Goal: Information Seeking & Learning: Learn about a topic

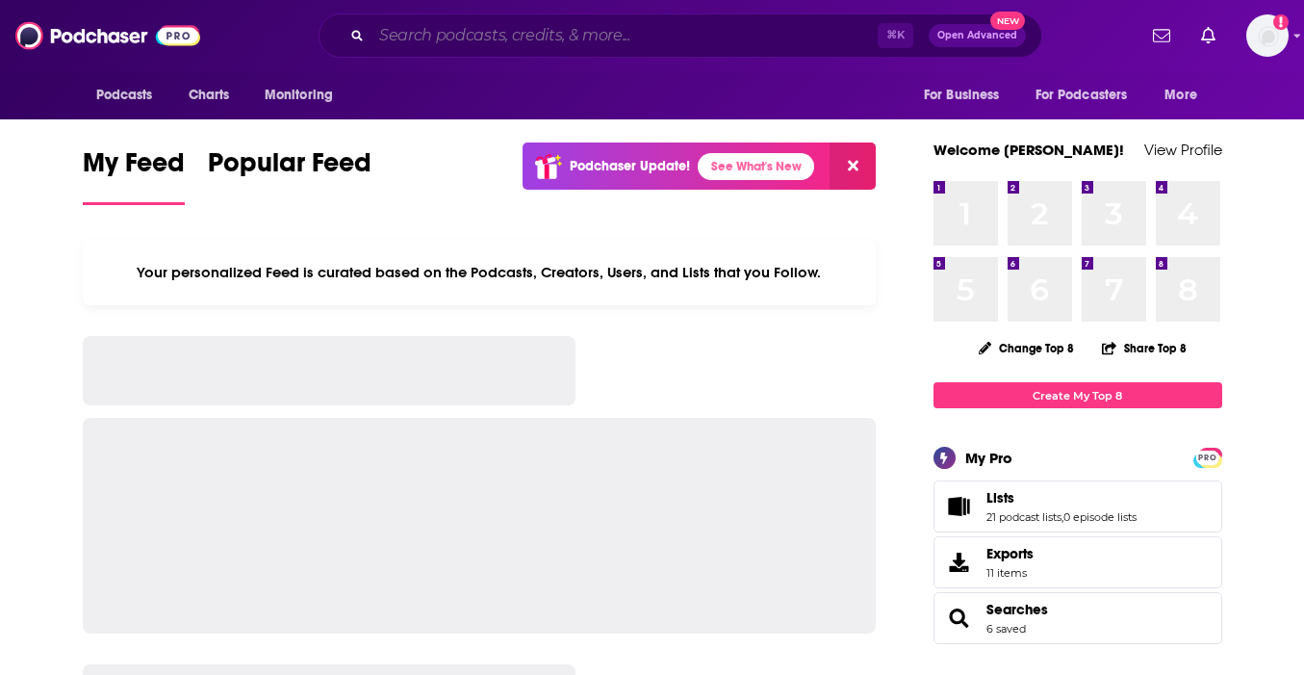
click at [833, 42] on input "Search podcasts, credits, & more..." at bounding box center [625, 35] width 506 height 31
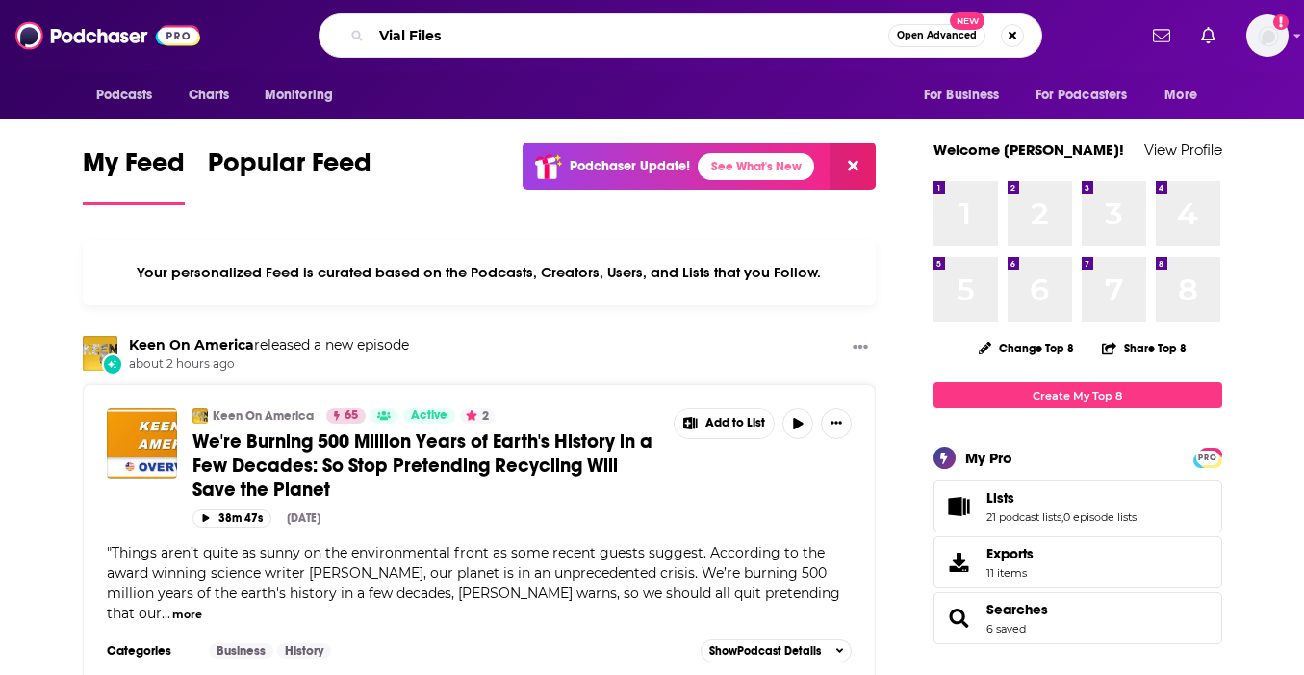
type input "Vial Files"
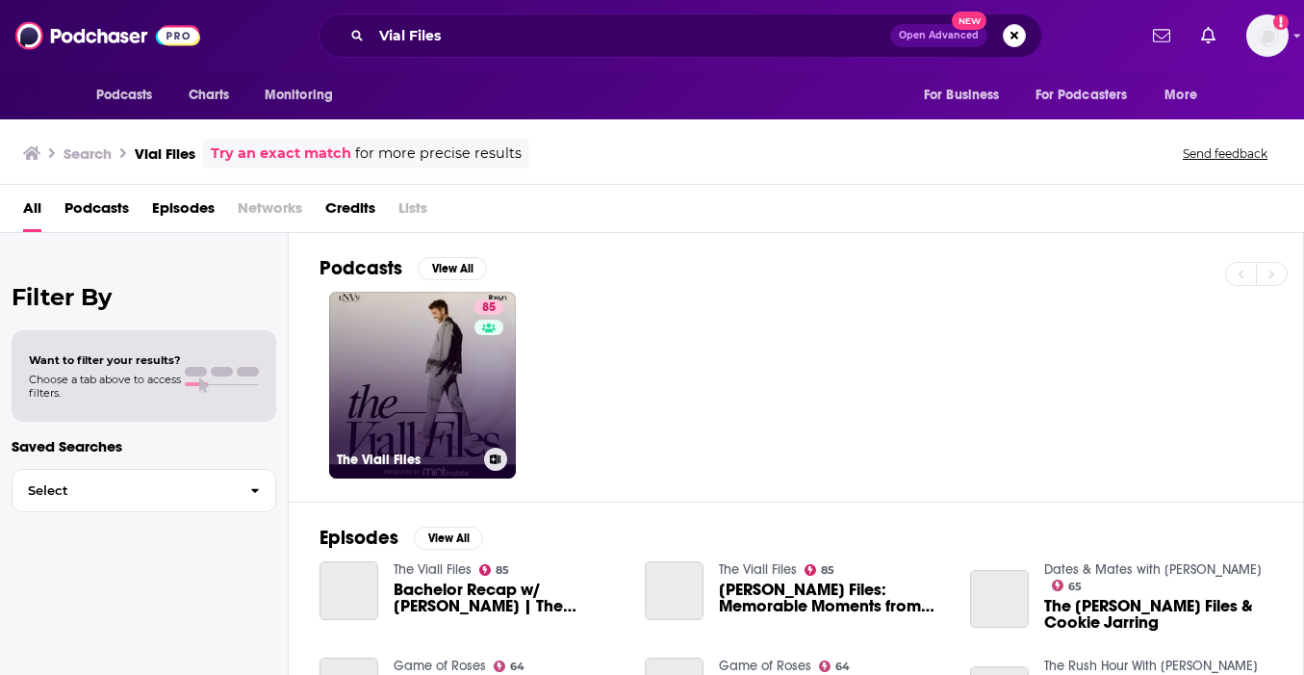
click at [494, 361] on div "85" at bounding box center [492, 373] width 34 height 148
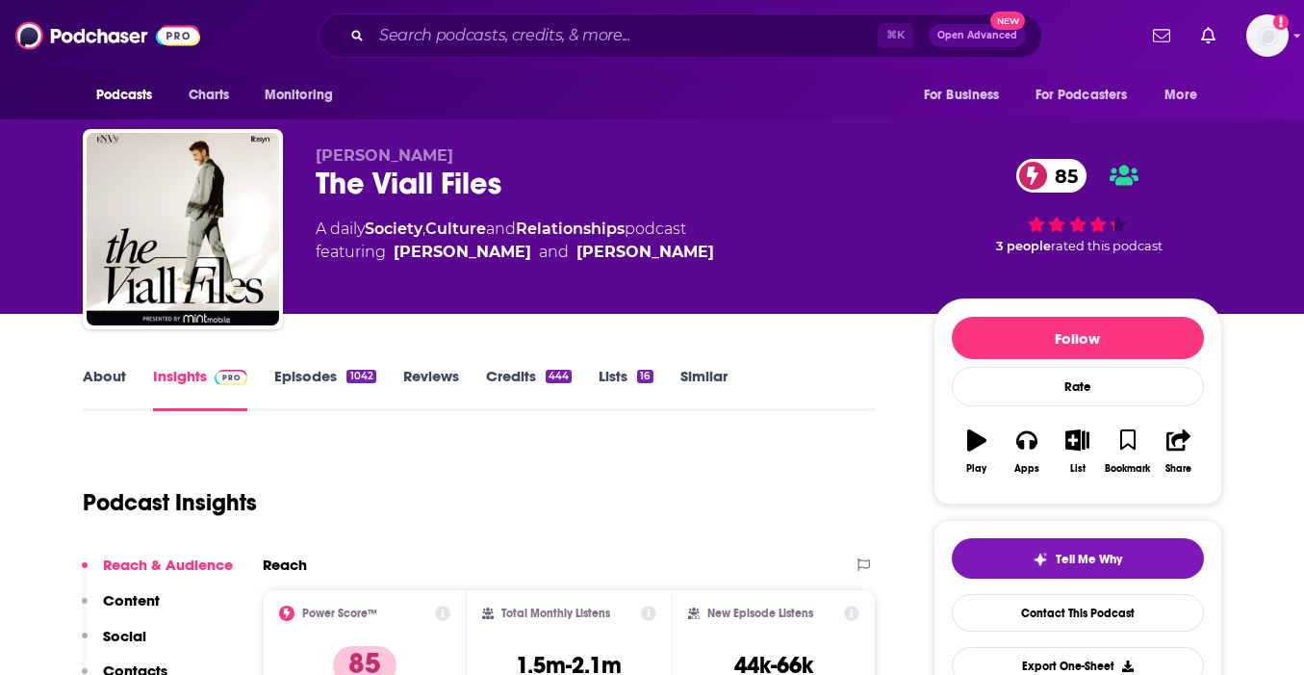
click at [108, 376] on link "About" at bounding box center [104, 389] width 43 height 44
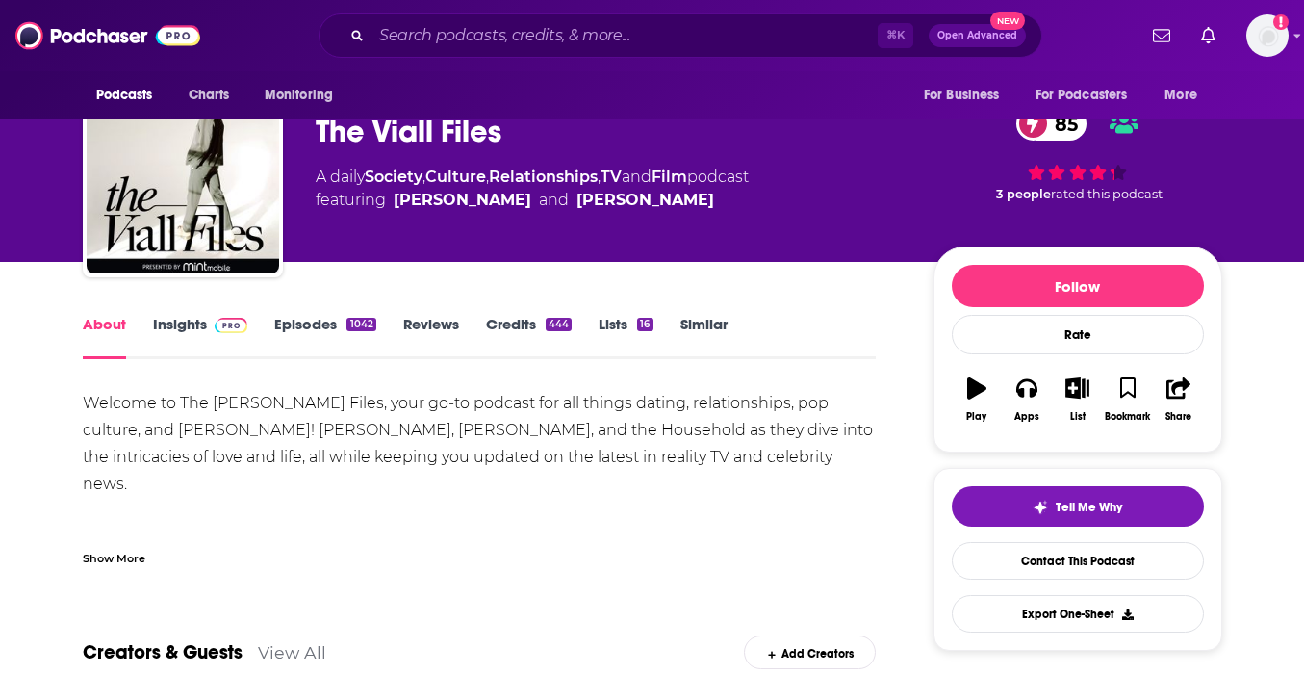
scroll to position [59, 0]
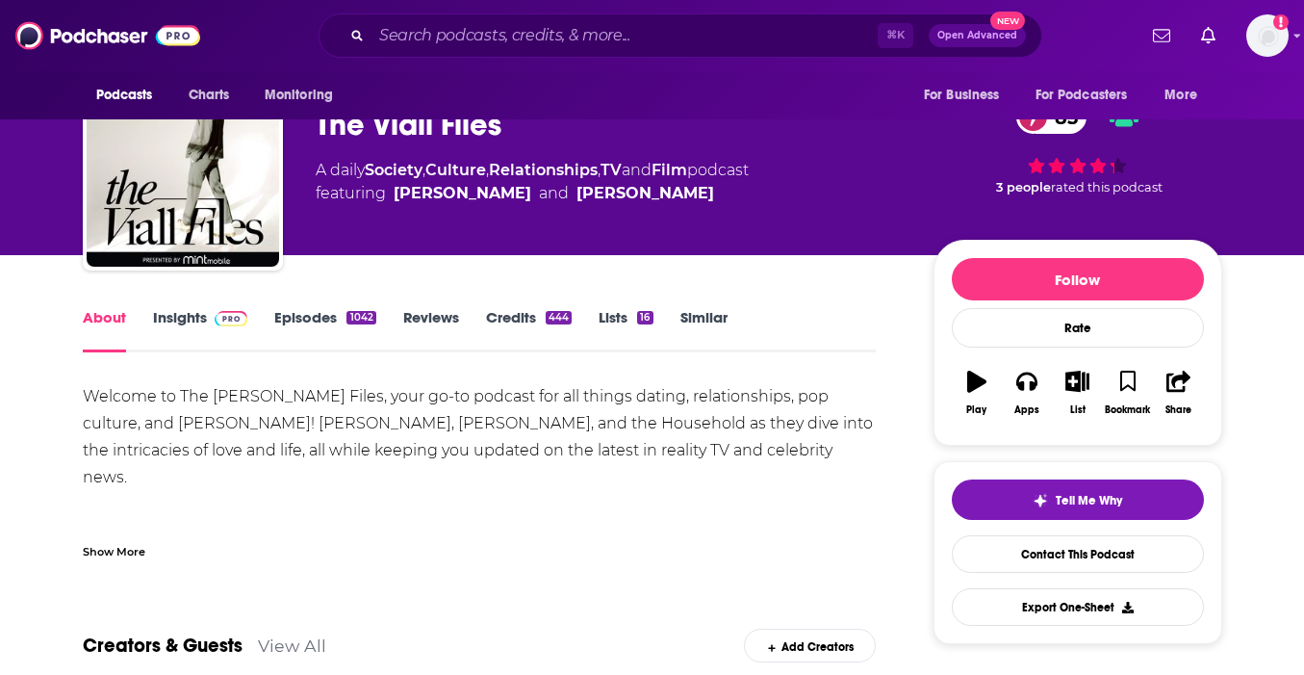
click at [134, 555] on div "Show More" at bounding box center [114, 550] width 63 height 18
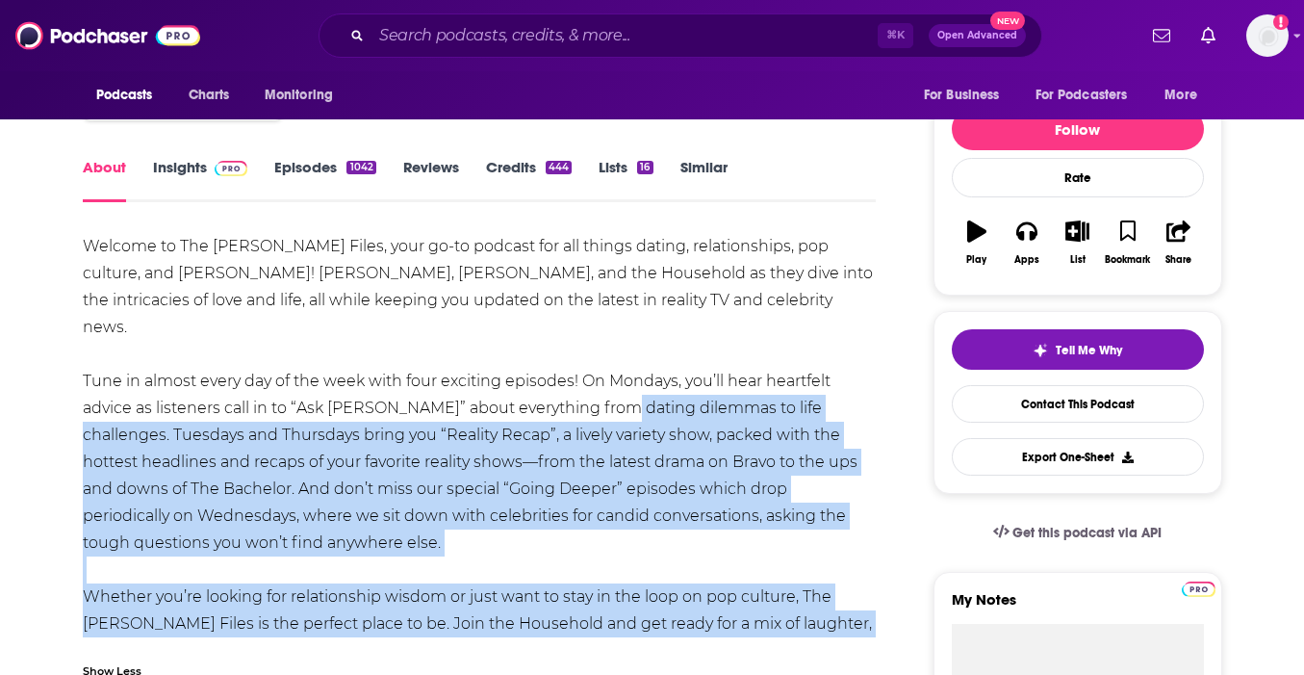
scroll to position [151, 0]
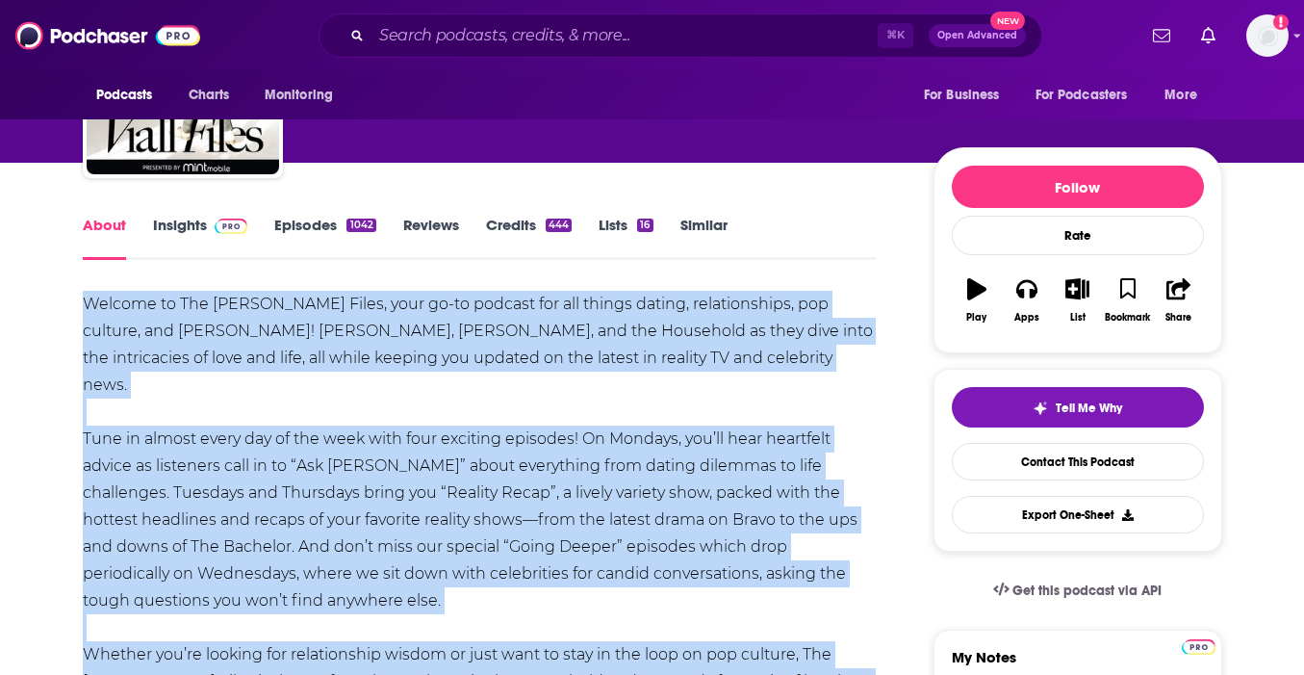
drag, startPoint x: 878, startPoint y: 543, endPoint x: 43, endPoint y: 305, distance: 867.7
copy div "Welcome to The Viall Files, your go-to podcast for all things dating, relations…"
click at [185, 226] on link "Insights" at bounding box center [200, 238] width 95 height 44
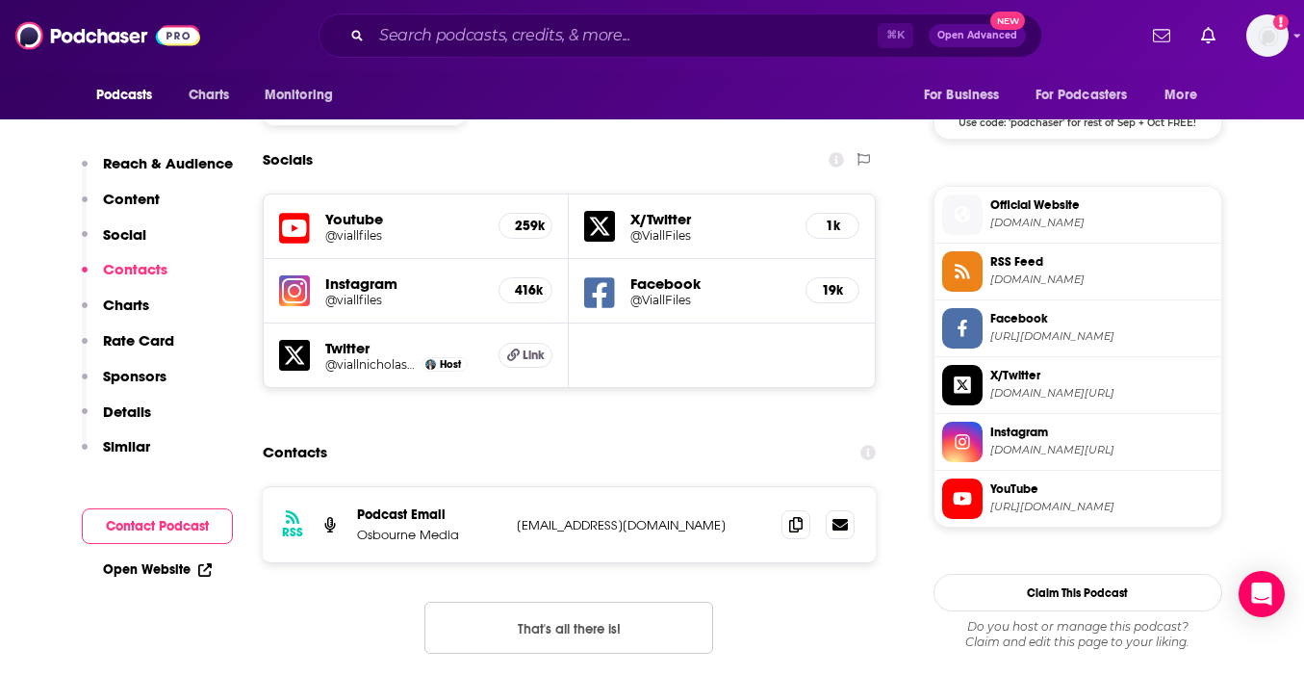
scroll to position [1787, 0]
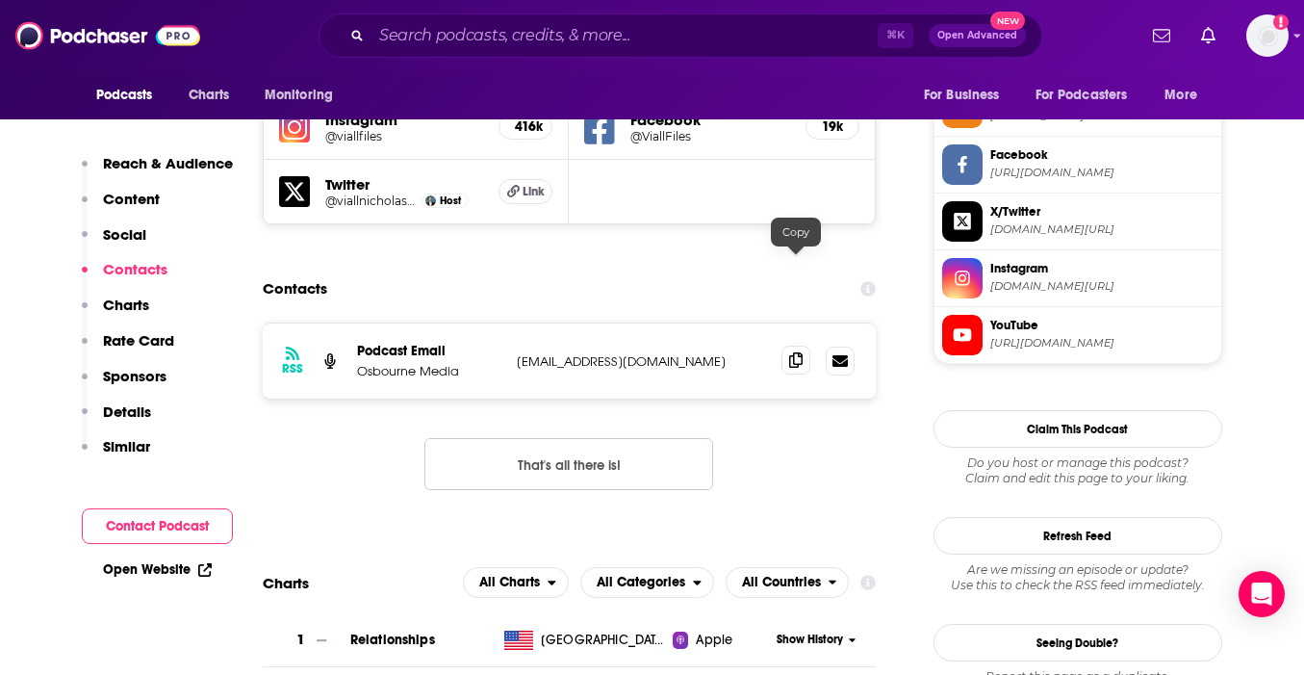
click at [802, 352] on icon at bounding box center [795, 359] width 13 height 15
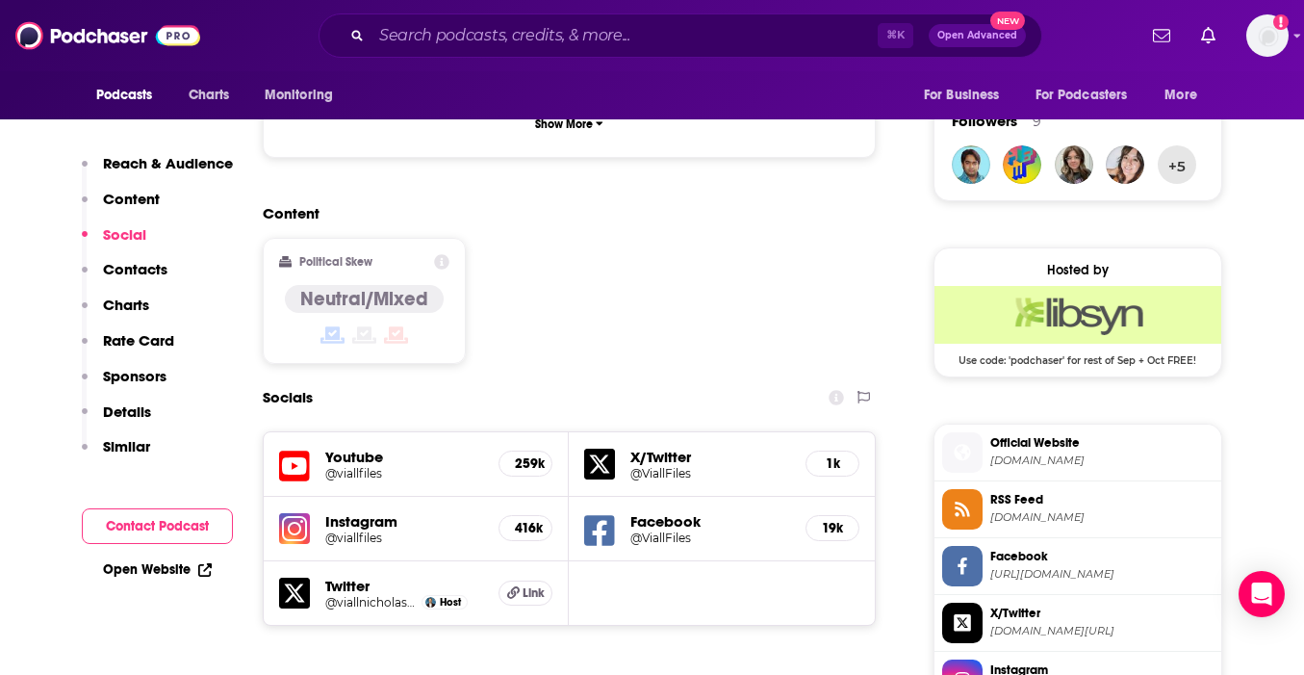
scroll to position [1352, 0]
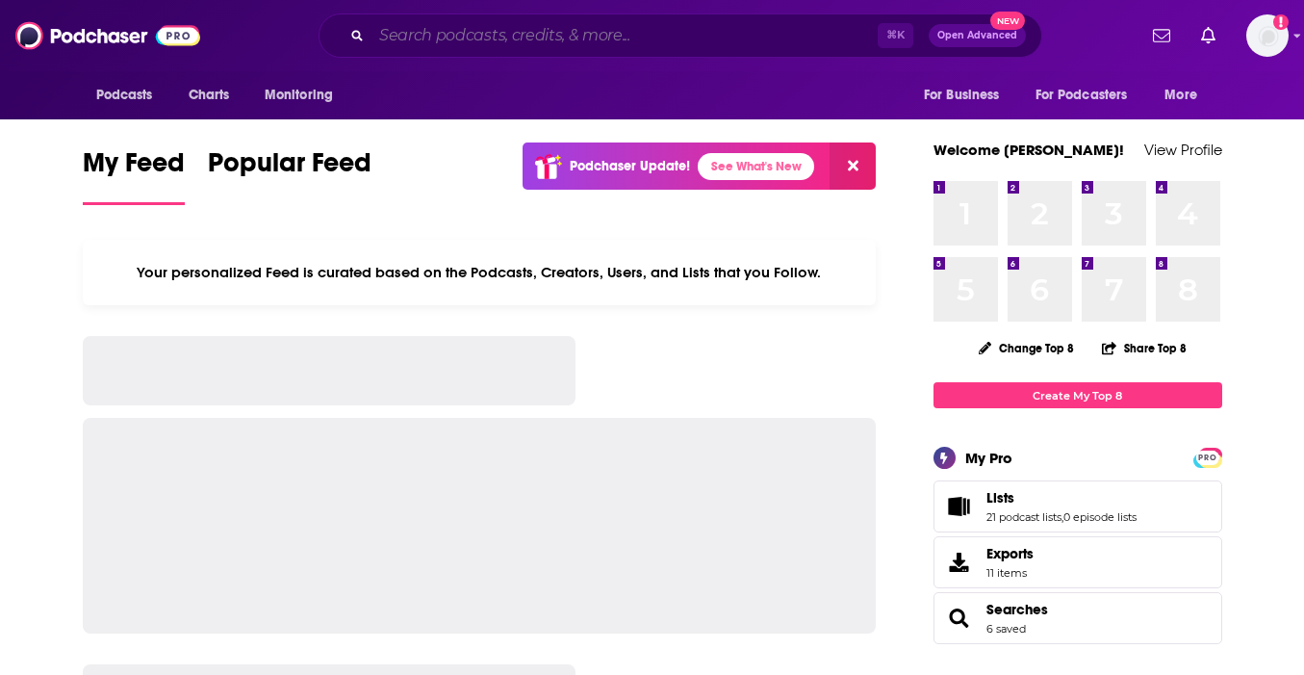
click at [555, 25] on input "Search podcasts, credits, & more..." at bounding box center [625, 35] width 506 height 31
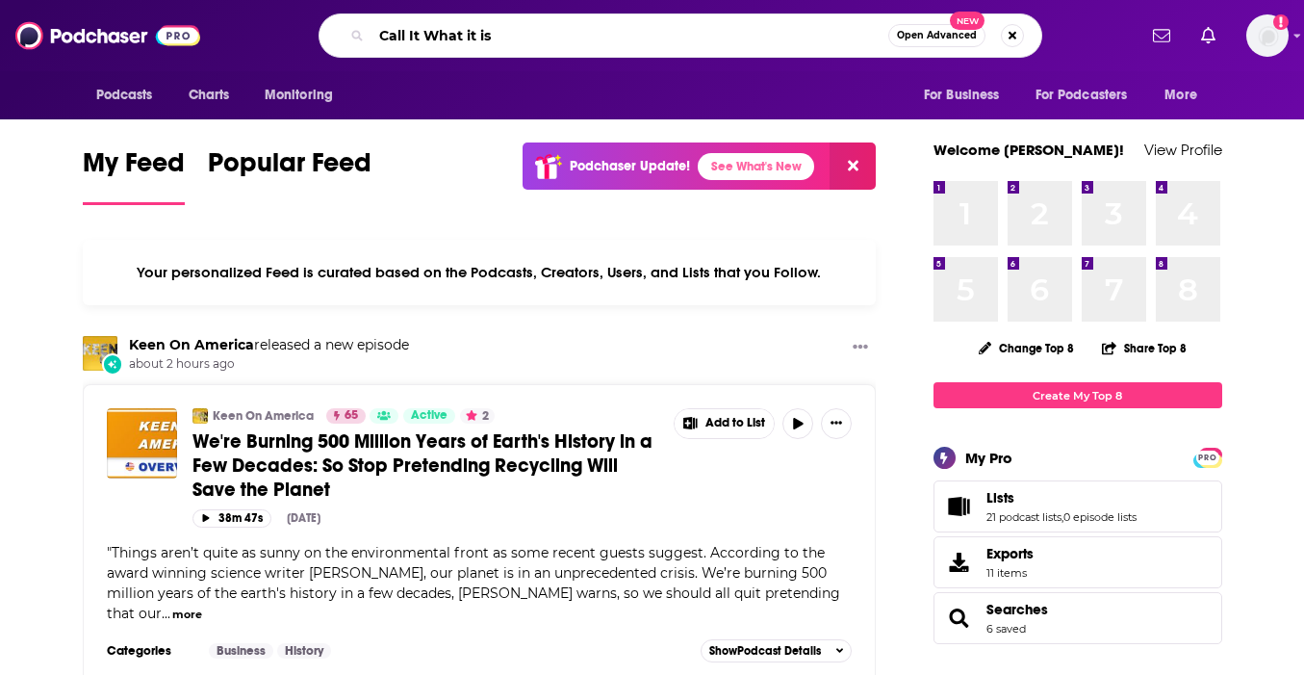
type input "Call It What it is"
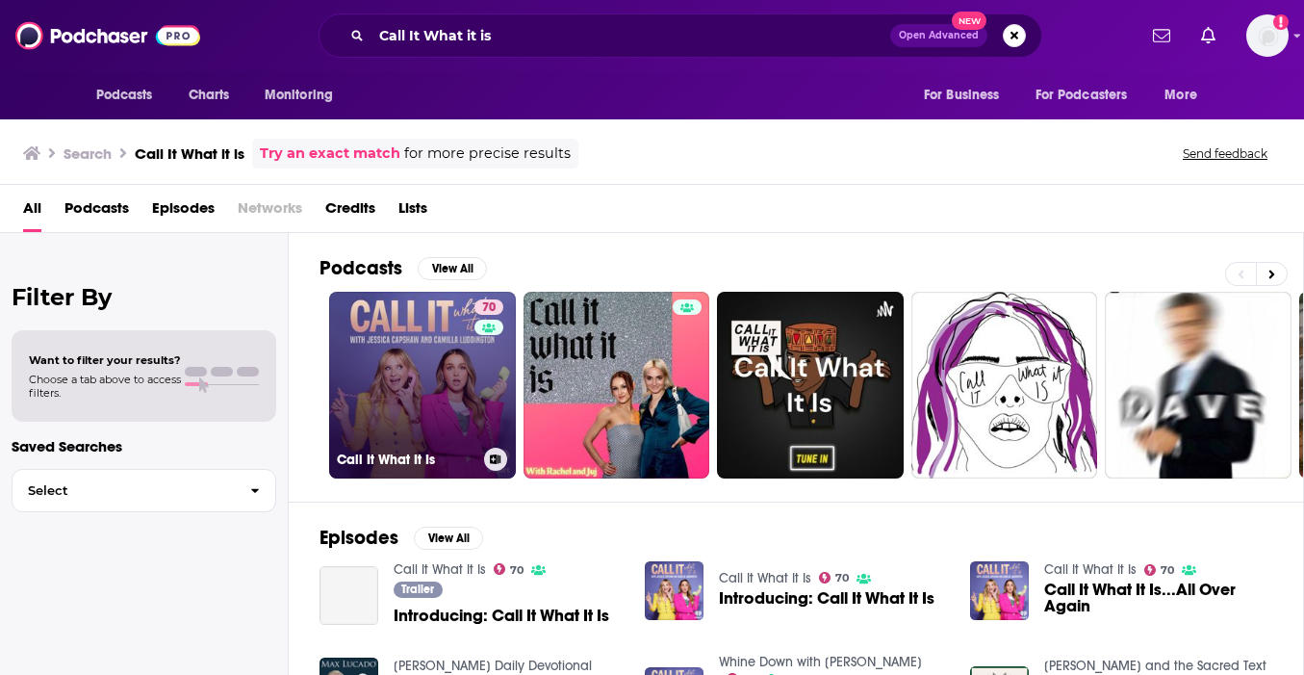
click at [422, 454] on h3 "Call It What It Is" at bounding box center [407, 459] width 140 height 16
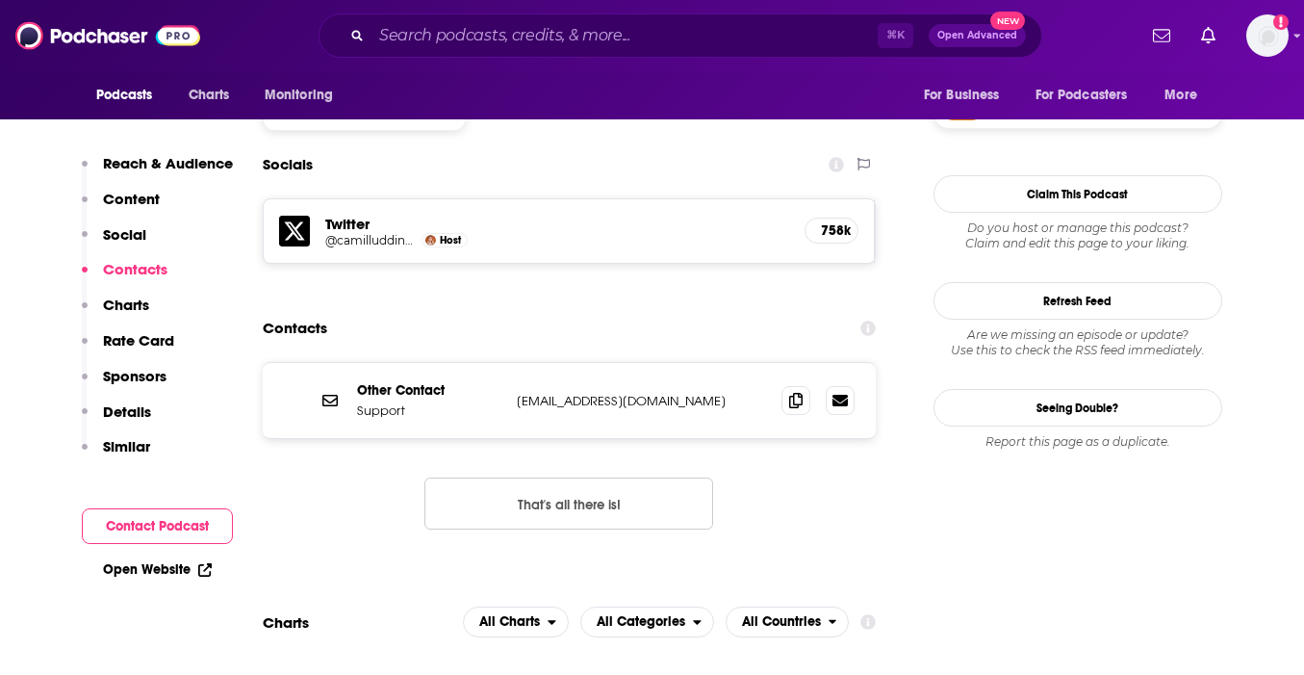
scroll to position [1628, 0]
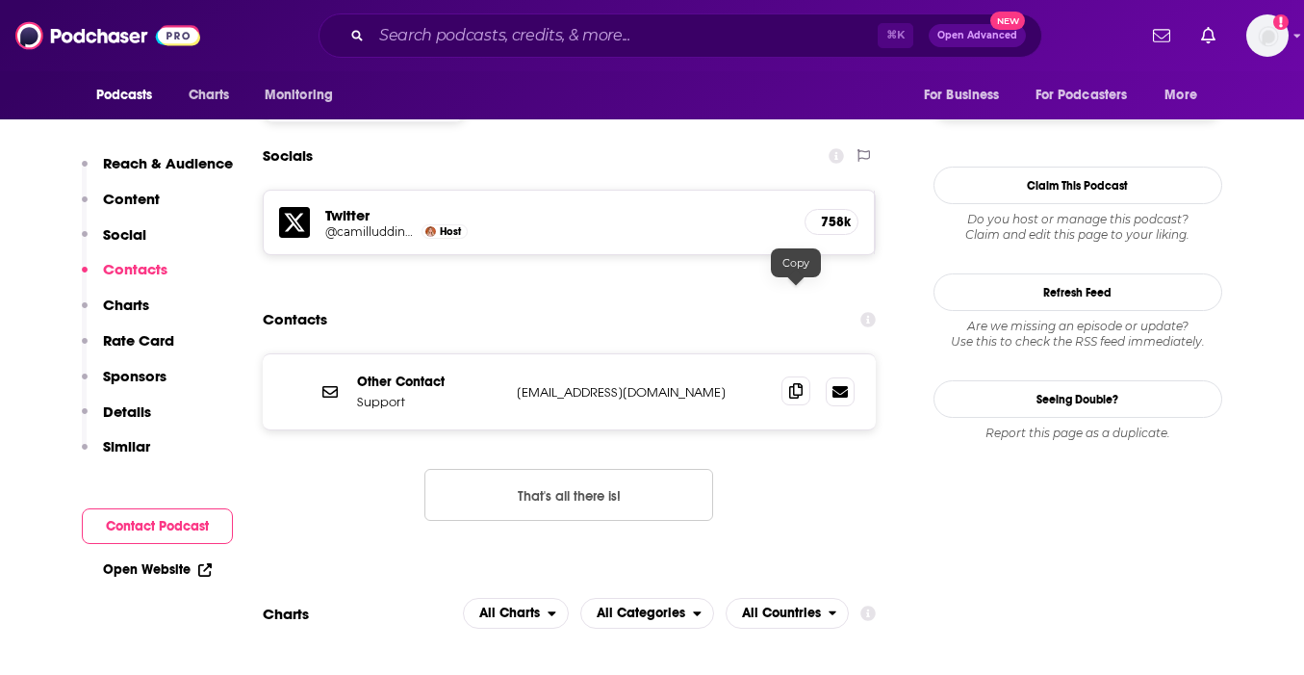
click at [794, 376] on span at bounding box center [796, 390] width 29 height 29
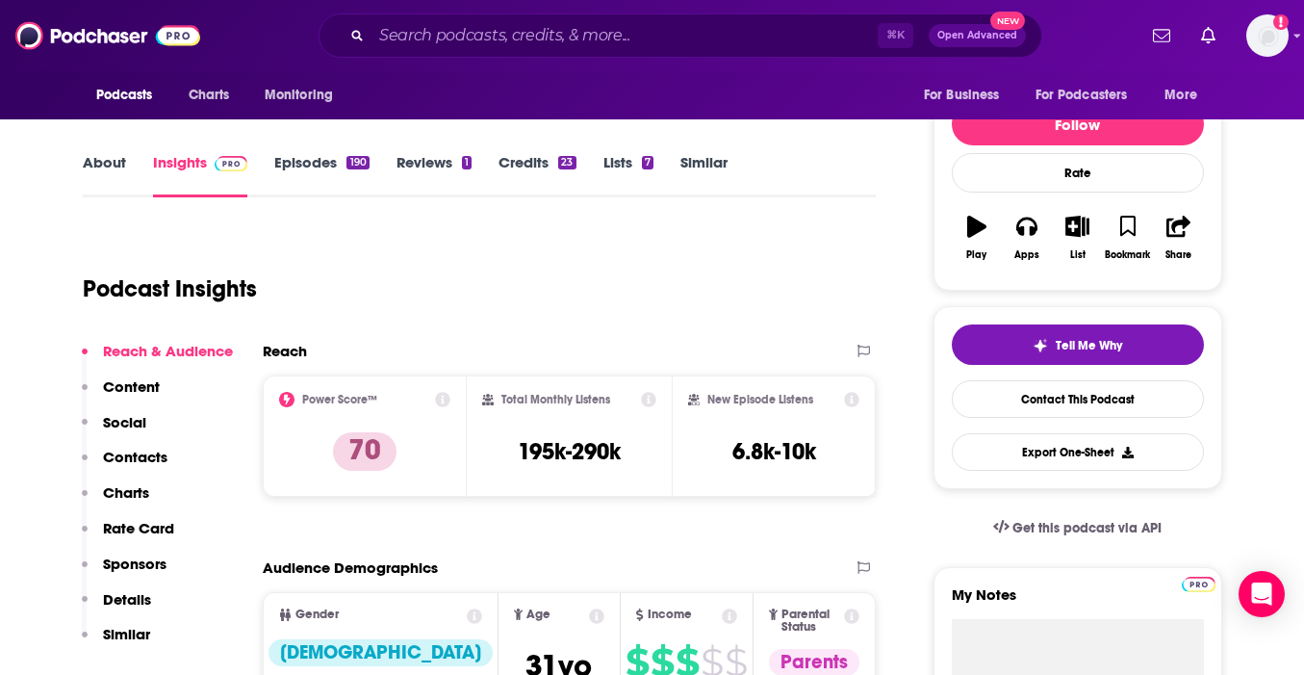
scroll to position [0, 0]
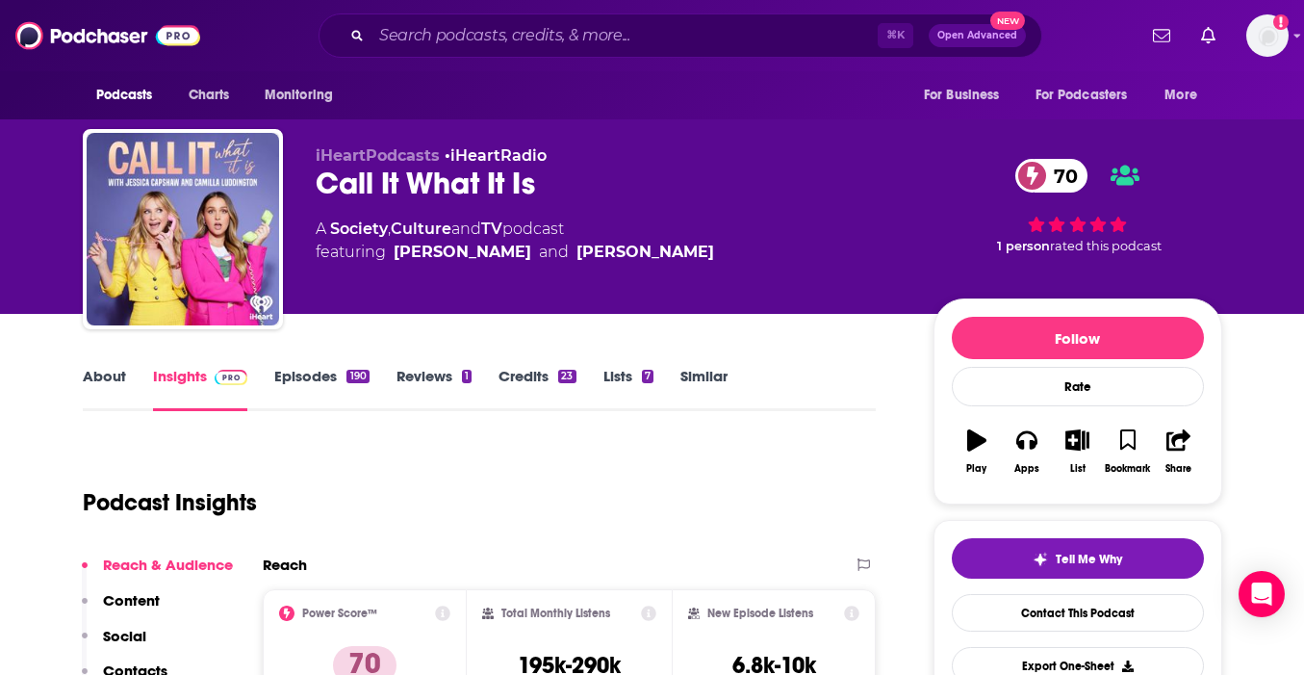
click at [331, 382] on link "Episodes 190" at bounding box center [321, 389] width 94 height 44
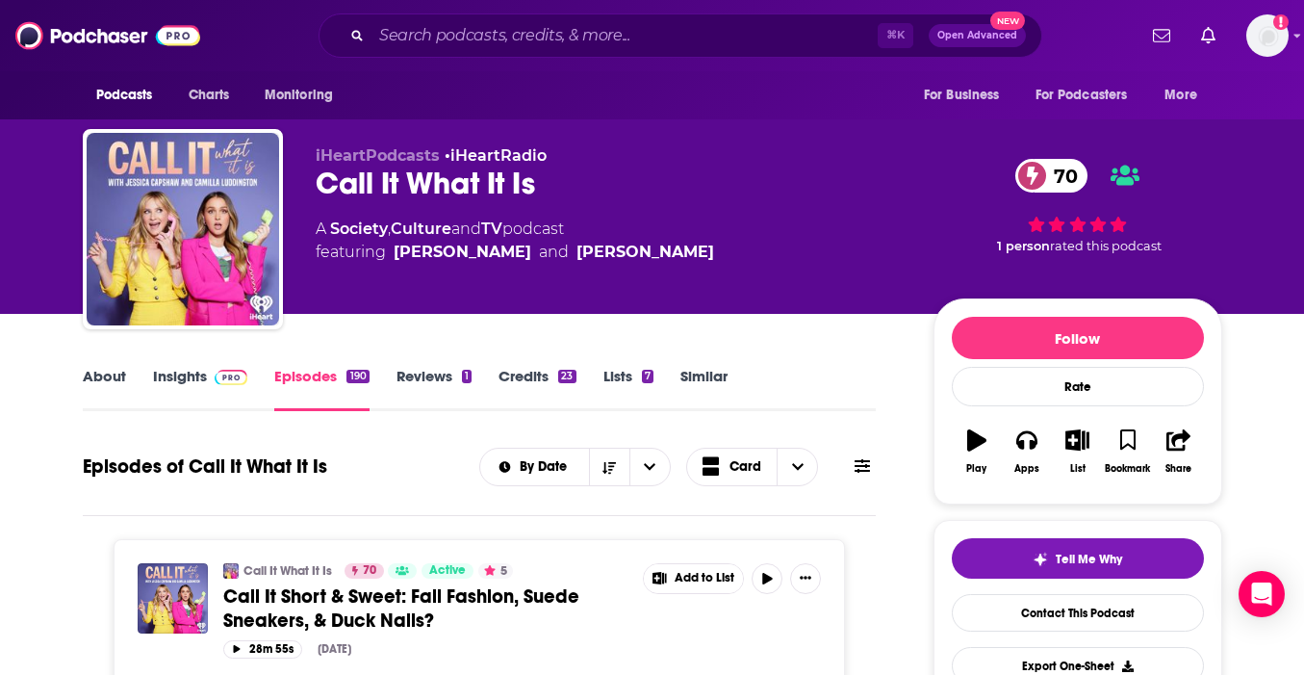
click at [202, 378] on link "Insights" at bounding box center [200, 389] width 95 height 44
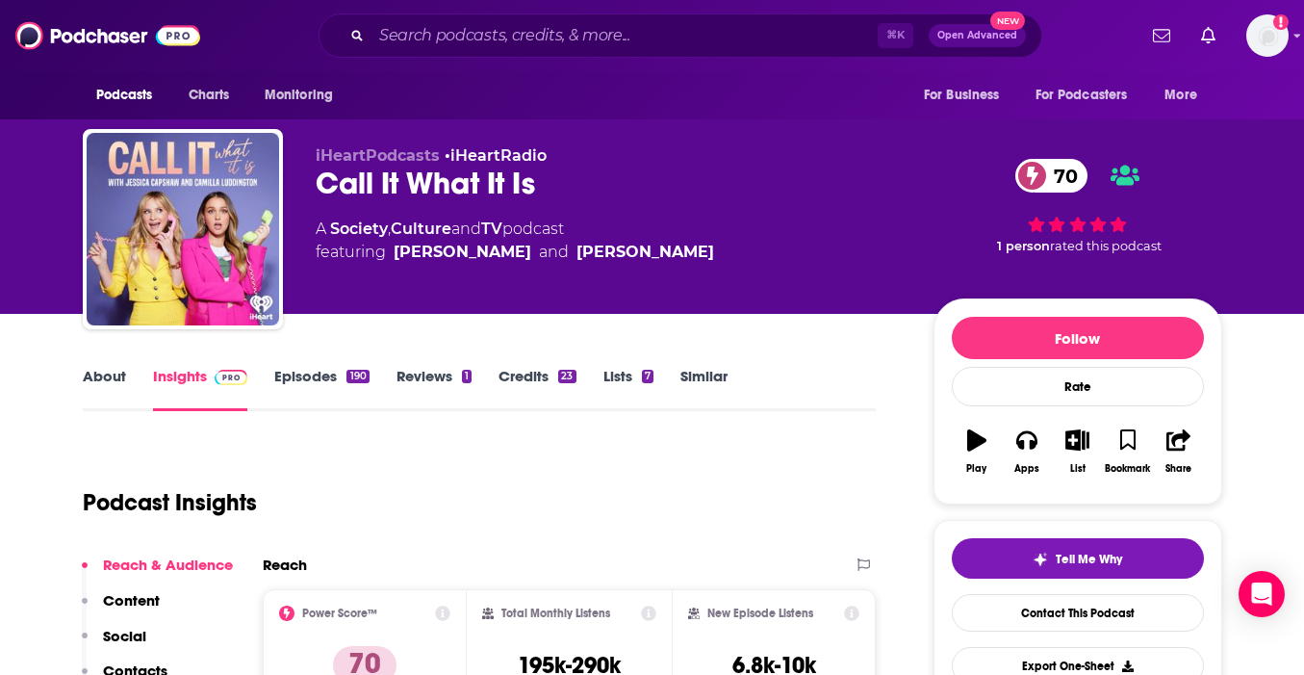
click at [108, 385] on link "About" at bounding box center [104, 389] width 43 height 44
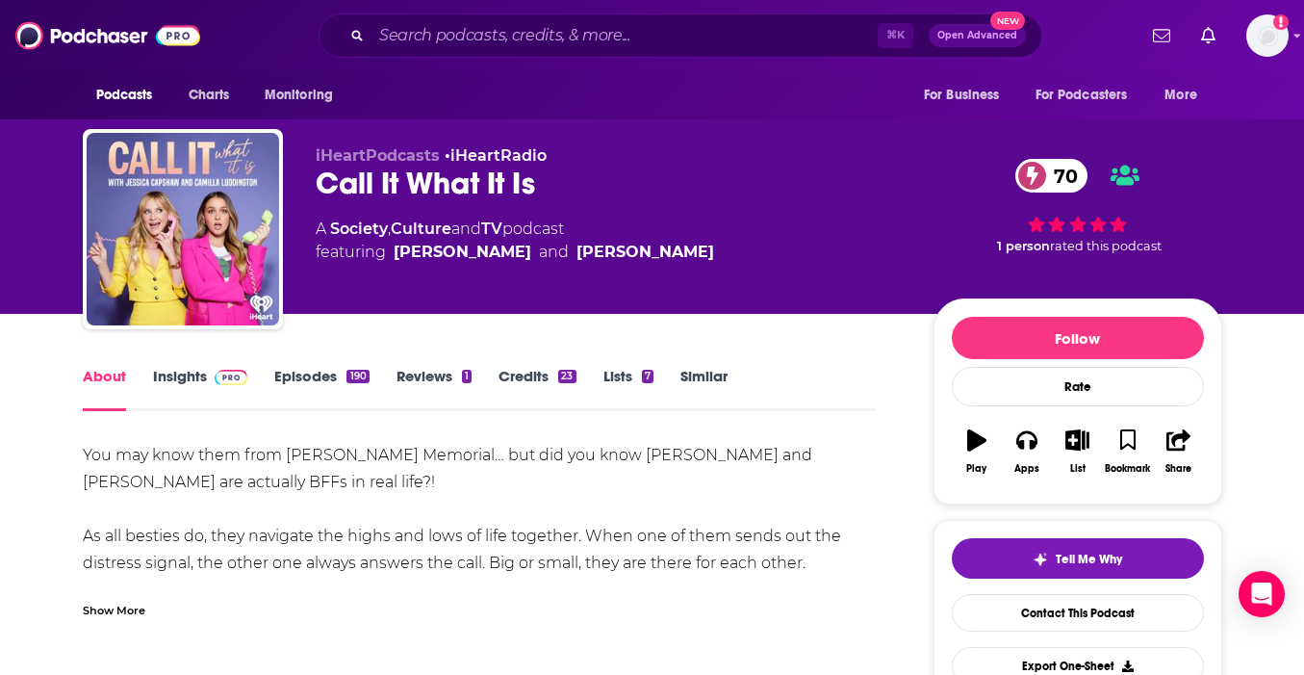
scroll to position [142, 0]
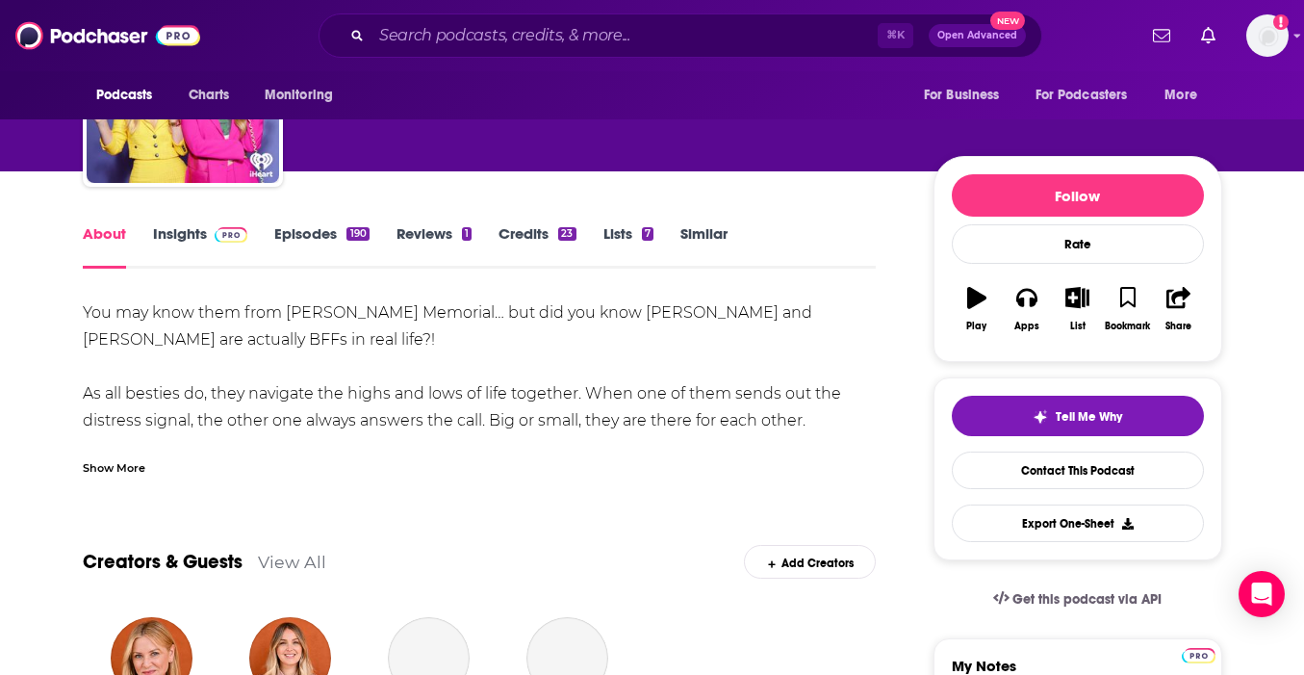
click at [119, 476] on div "Show More" at bounding box center [114, 466] width 63 height 18
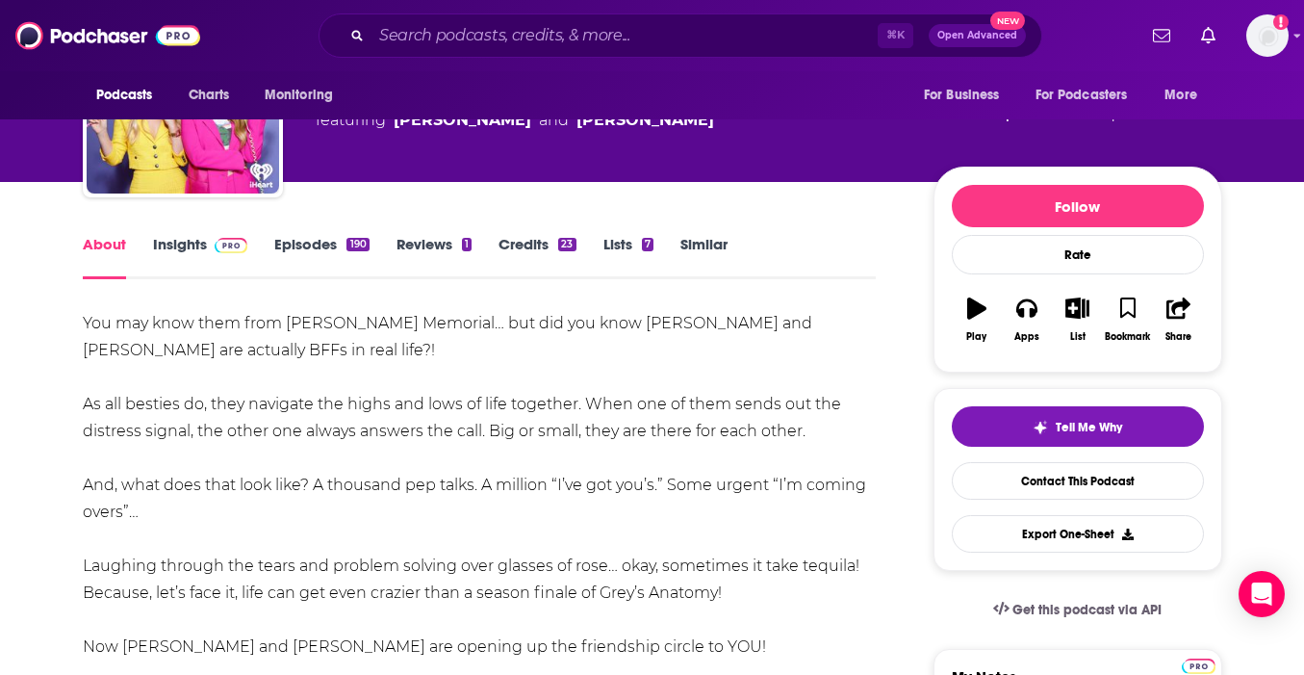
scroll to position [25, 0]
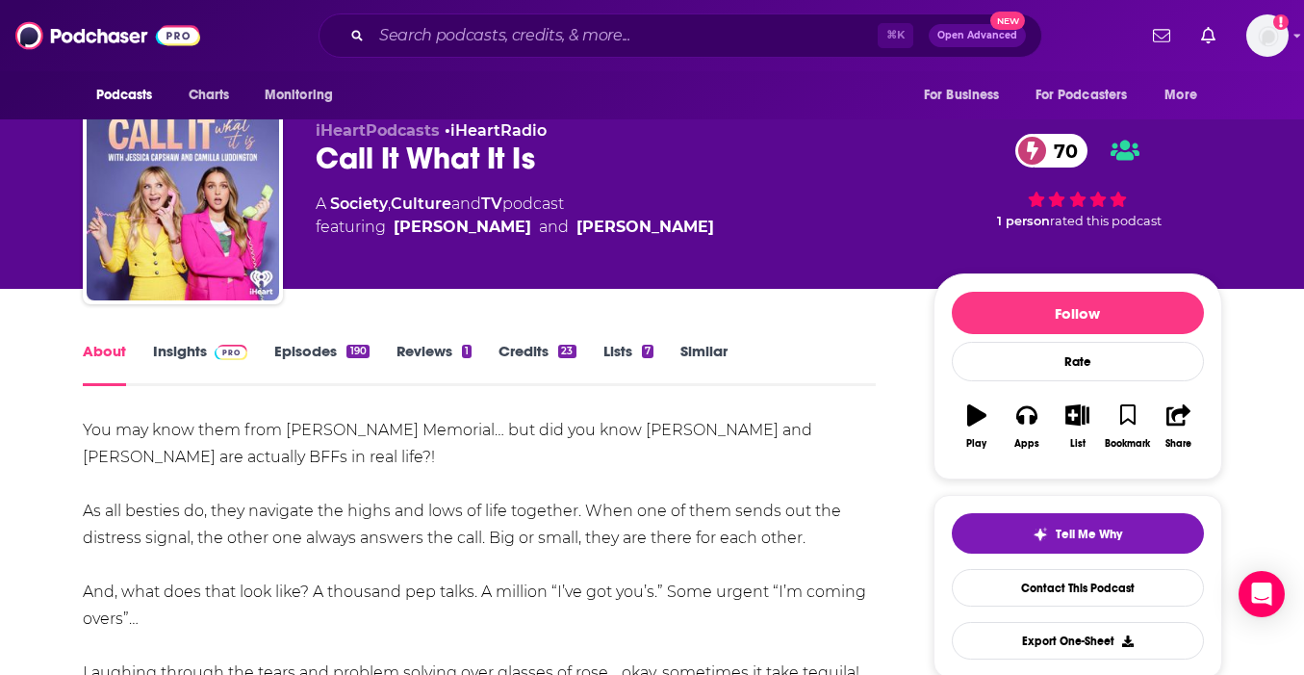
drag, startPoint x: 608, startPoint y: 492, endPoint x: 76, endPoint y: 423, distance: 536.8
copy div "Lor ips dolo sita cons Adip Elits Doeiusmo… tem inc utl etdo Magnaal Enimadm ve…"
click at [293, 352] on link "Episodes 190" at bounding box center [321, 364] width 94 height 44
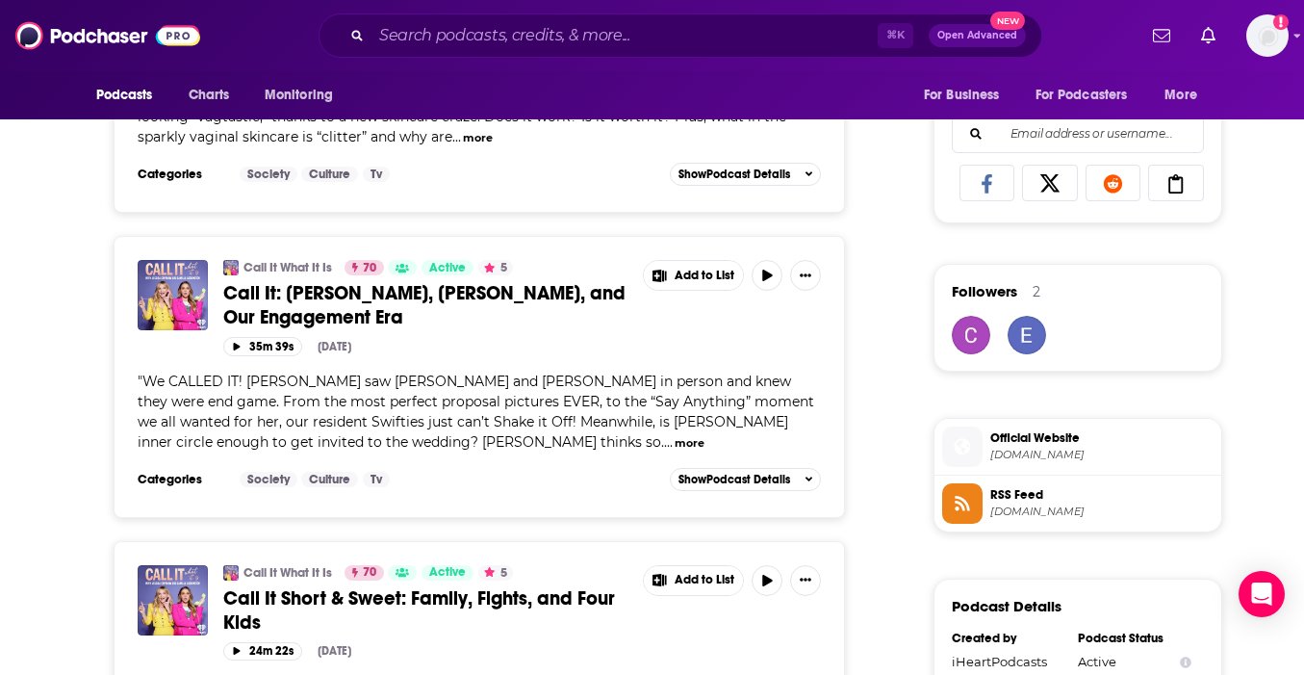
scroll to position [754, 0]
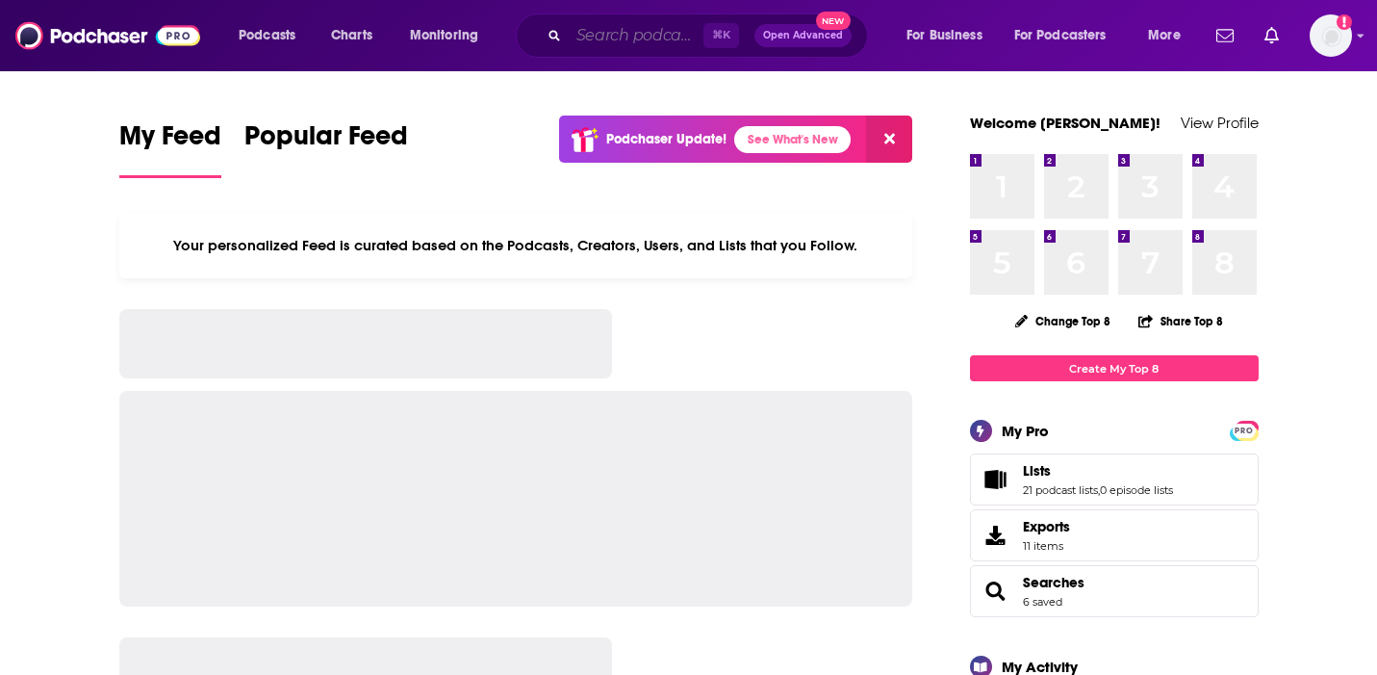
click at [645, 45] on input "Search podcasts, credits, & more..." at bounding box center [636, 35] width 135 height 31
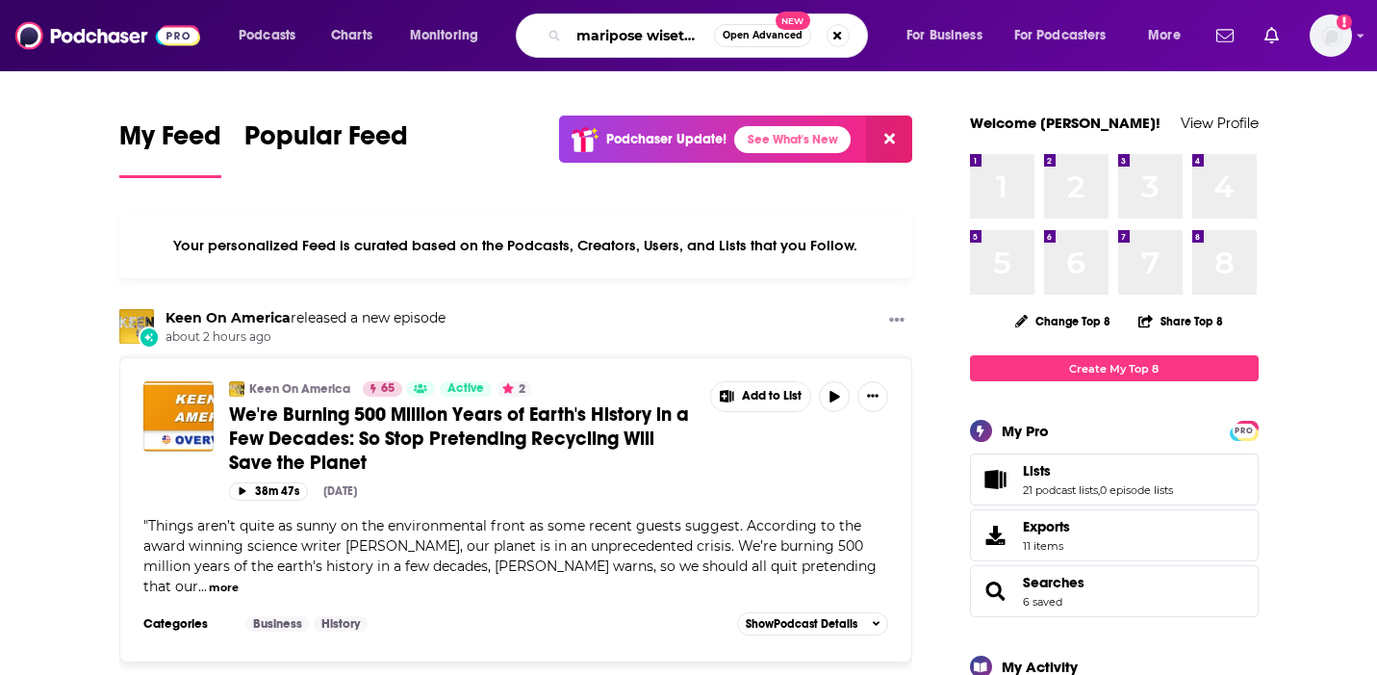
scroll to position [0, 1]
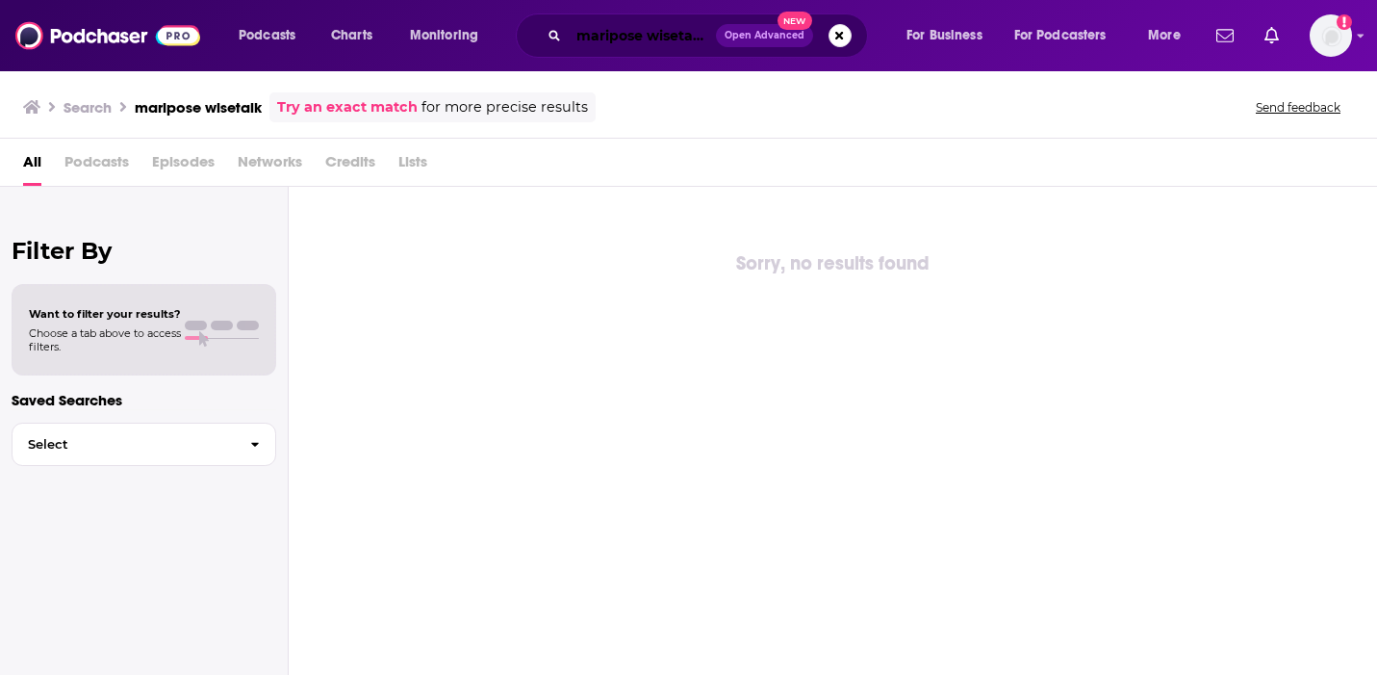
click at [645, 33] on input "maripose wisetalk" at bounding box center [642, 35] width 147 height 31
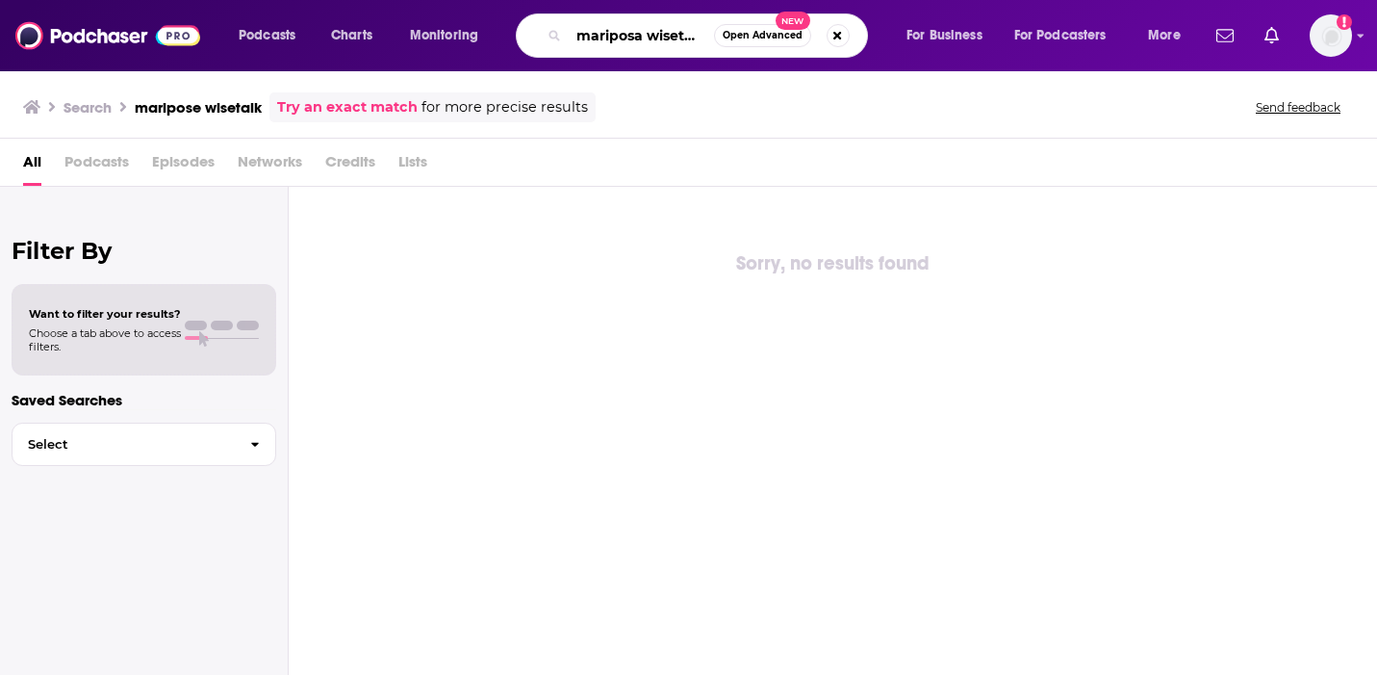
type input "mariposa wisetalk"
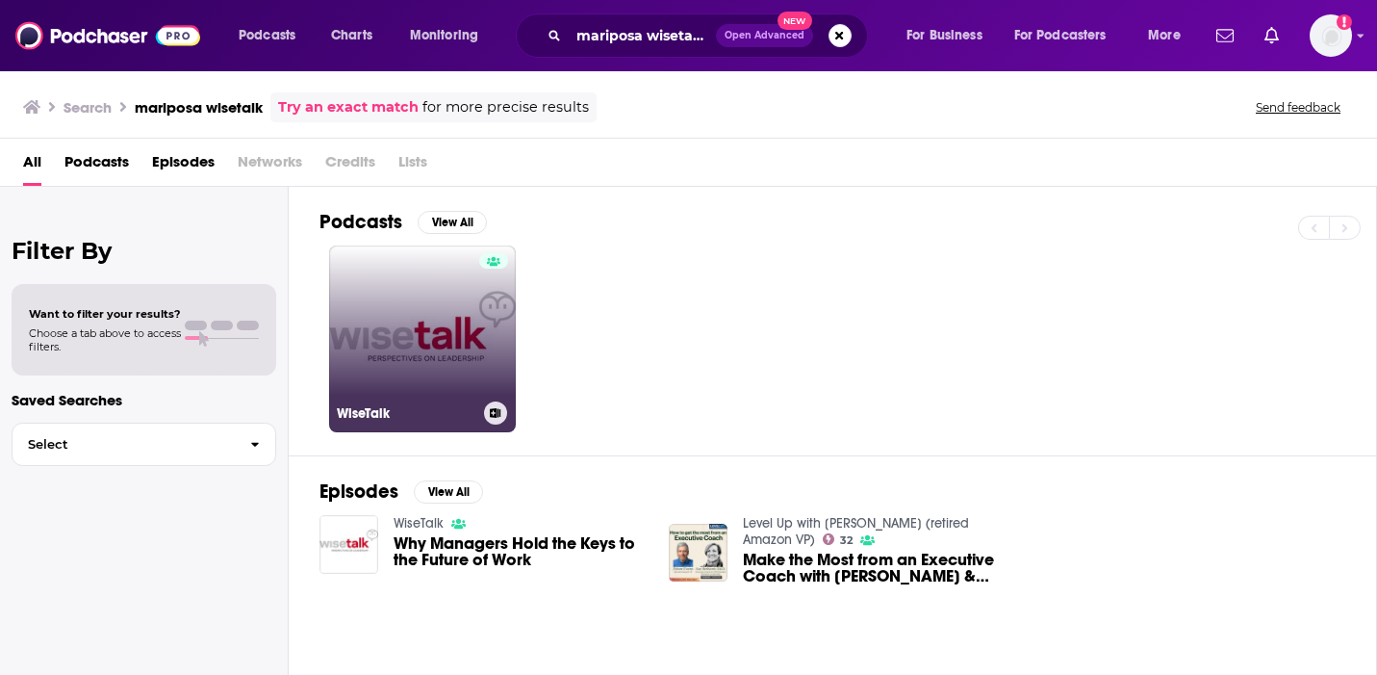
click at [446, 343] on link "WiseTalk" at bounding box center [422, 338] width 187 height 187
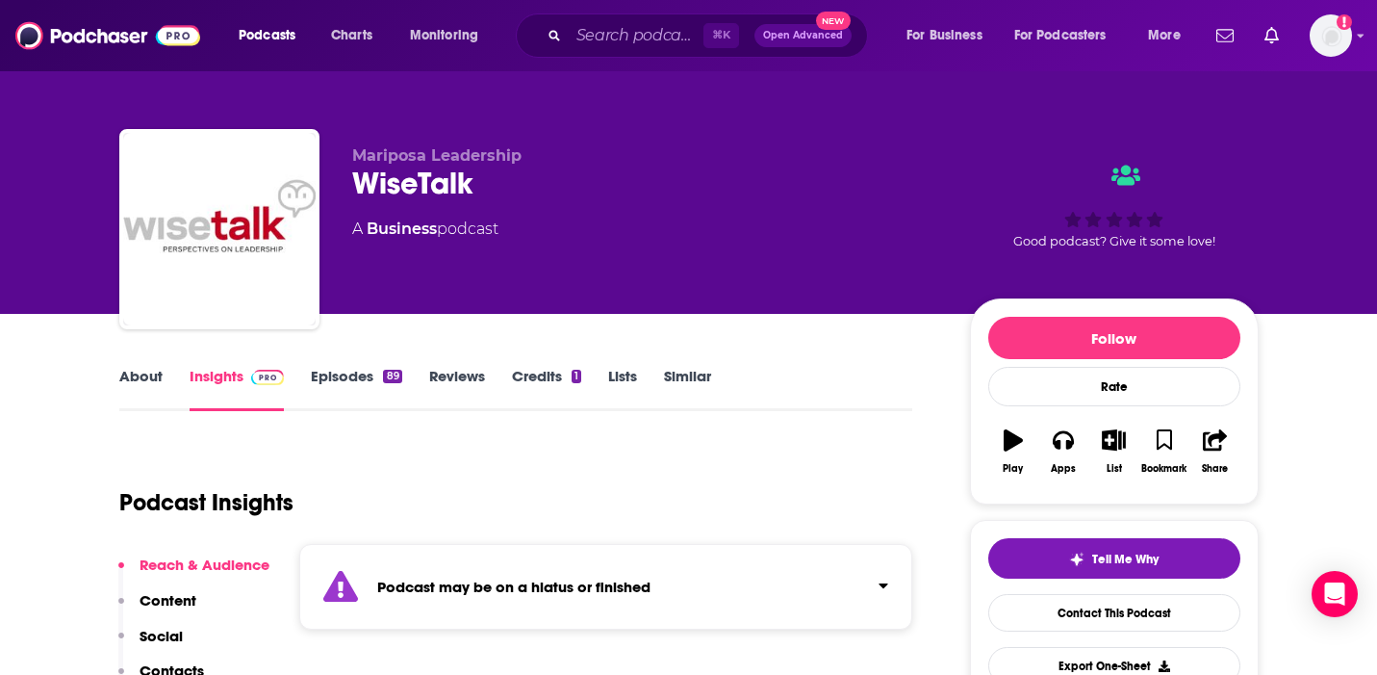
scroll to position [280, 0]
